Goal: Use online tool/utility

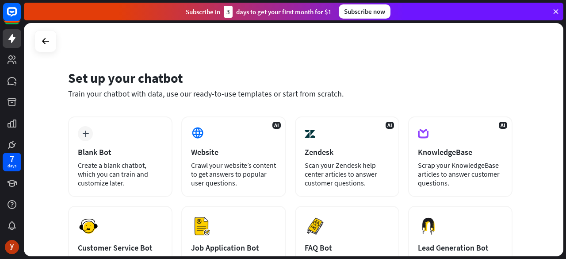
click at [241, 164] on div "Crawl your website’s content to get answers to popular user questions." at bounding box center [233, 173] width 85 height 27
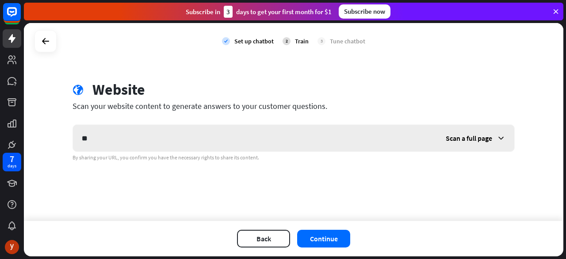
type input "*"
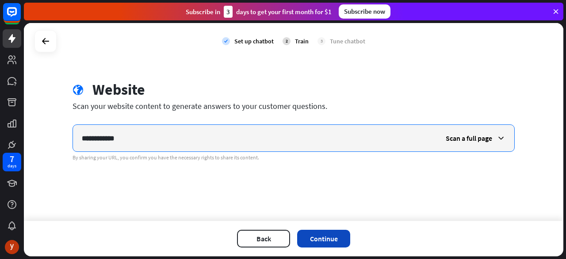
type input "**********"
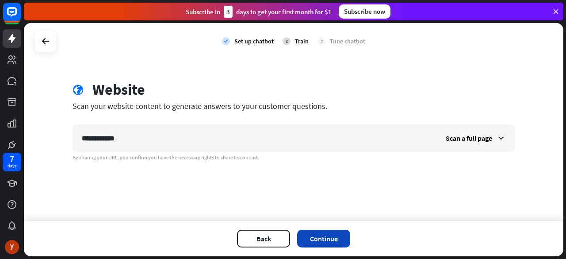
click at [337, 237] on button "Continue" at bounding box center [323, 238] width 53 height 18
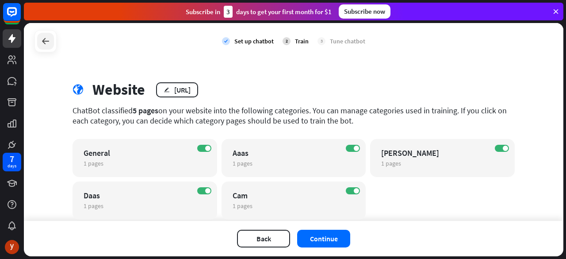
click at [46, 46] on icon at bounding box center [45, 41] width 11 height 11
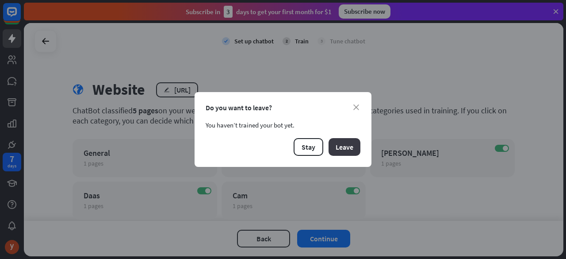
click at [342, 145] on button "Leave" at bounding box center [344, 147] width 32 height 18
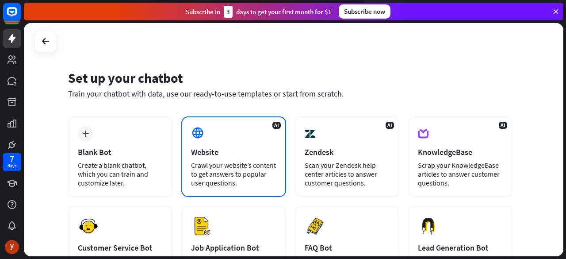
click at [227, 176] on div "Crawl your website’s content to get answers to popular user questions." at bounding box center [233, 173] width 85 height 27
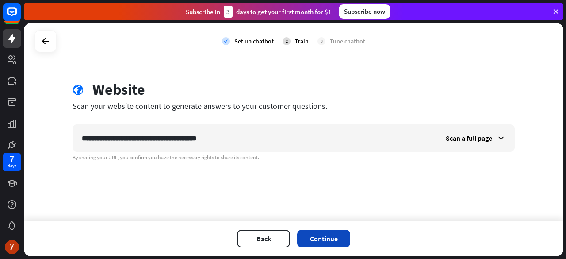
type input "**********"
click at [327, 233] on button "Continue" at bounding box center [323, 238] width 53 height 18
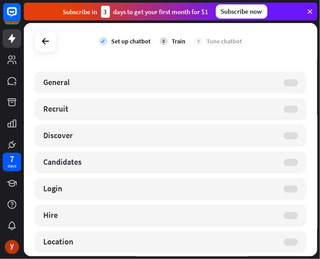
scroll to position [268, 0]
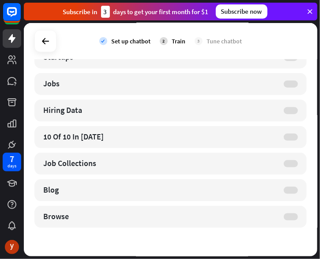
click at [320, 117] on div "check Set up chatbot 2 Train 3 Tune chatbot Website edit [URL][DOMAIN_NAME] Cra…" at bounding box center [172, 141] width 297 height 236
